Goal: Task Accomplishment & Management: Manage account settings

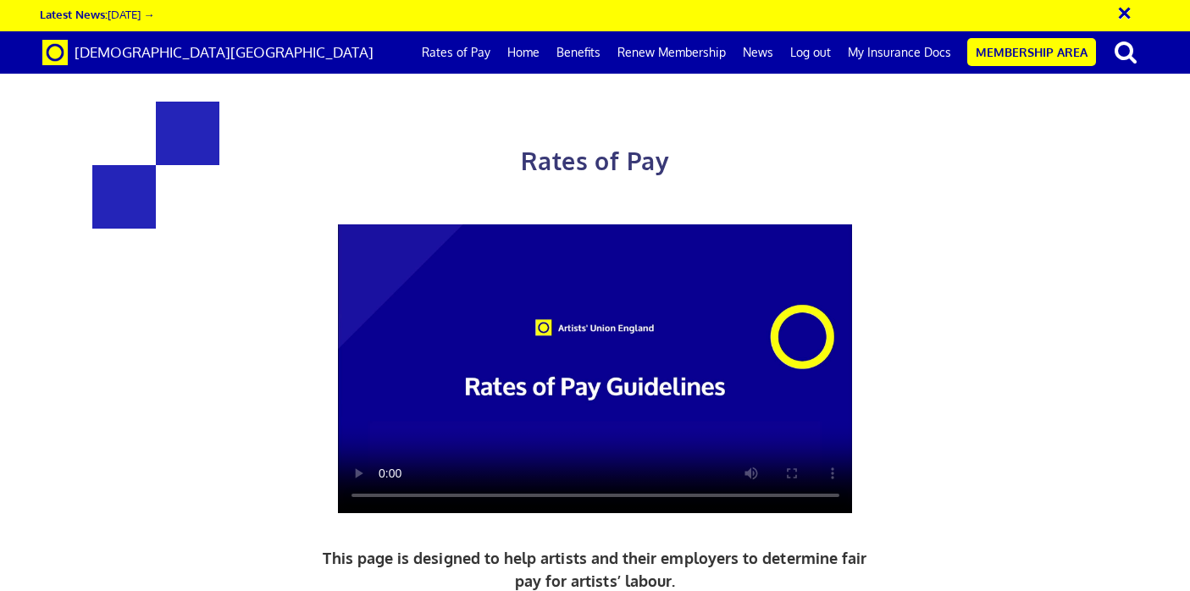
scroll to position [0, 8]
click at [1035, 53] on link "Membership Area" at bounding box center [1032, 52] width 129 height 28
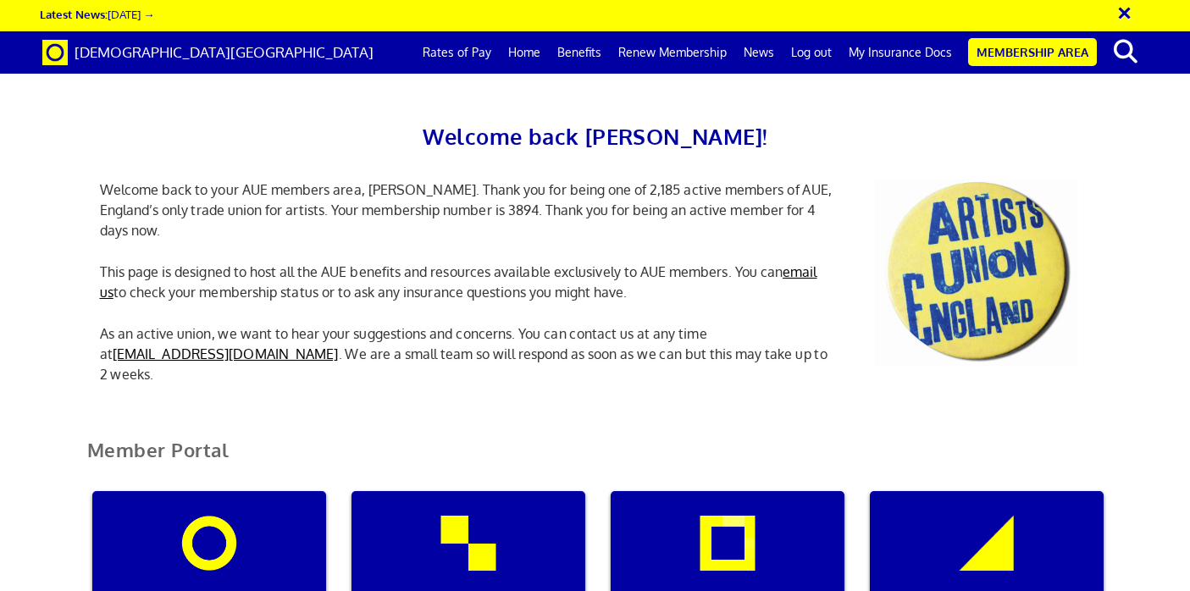
scroll to position [305, 0]
click at [219, 491] on div "Manage my membership" at bounding box center [209, 572] width 234 height 163
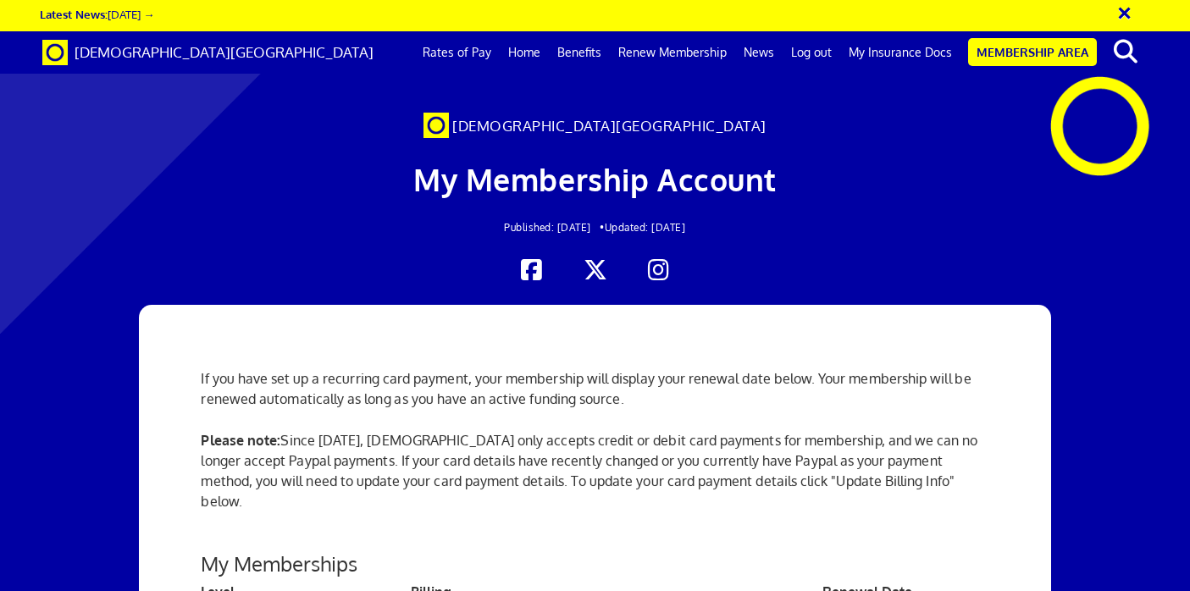
scroll to position [474, 0]
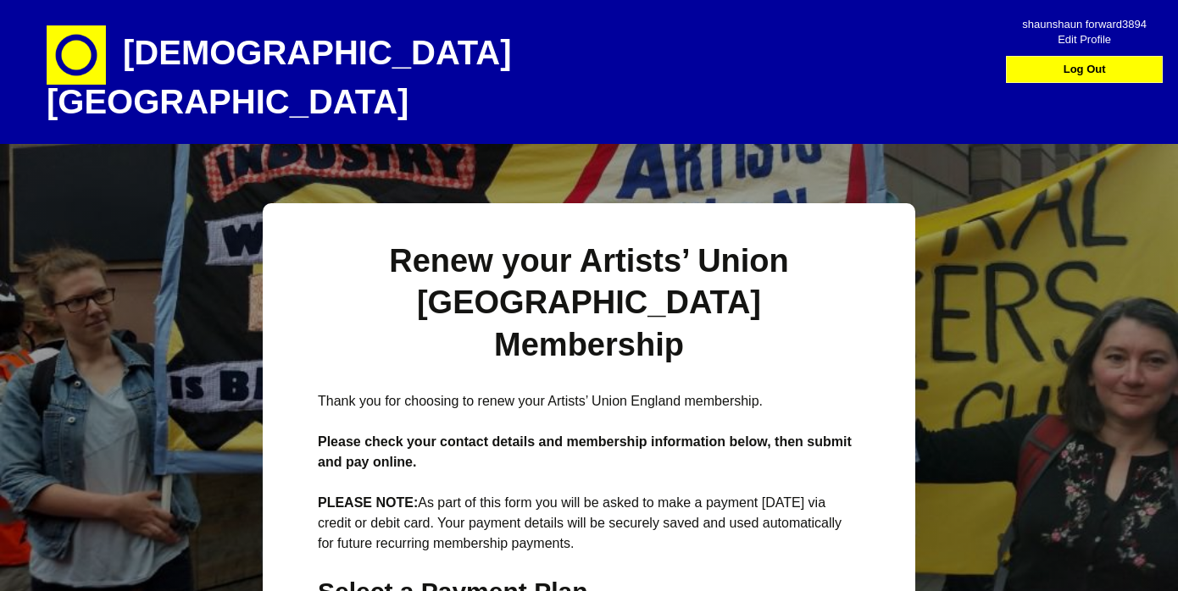
click at [1089, 69] on link "Log Out" at bounding box center [1084, 69] width 148 height 25
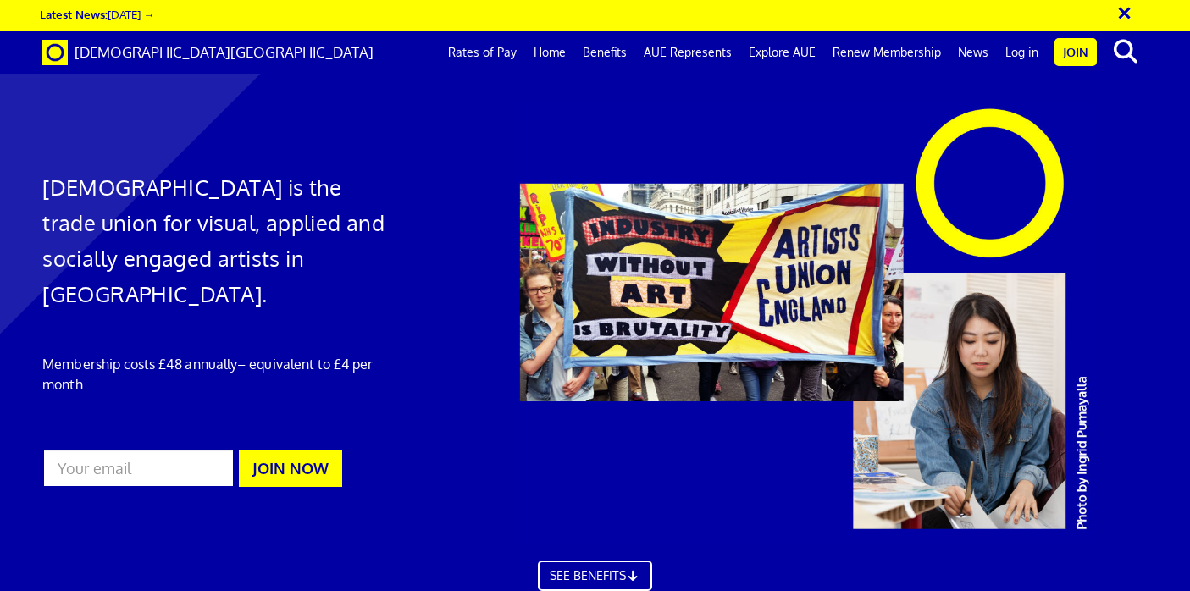
scroll to position [0, 8]
